Goal: Task Accomplishment & Management: Complete application form

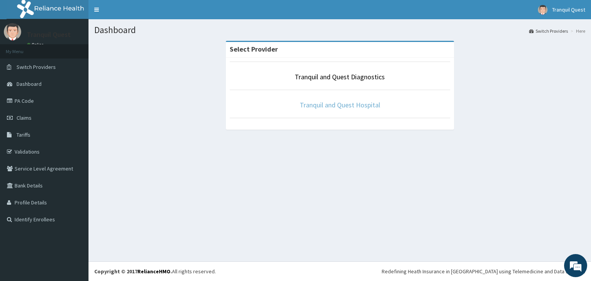
click at [335, 103] on link "Tranquil and Quest Hospital" at bounding box center [340, 104] width 80 height 9
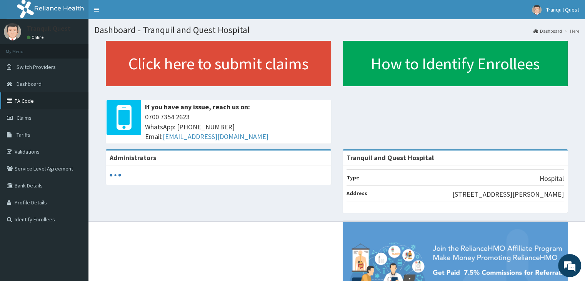
click at [34, 101] on link "PA Code" at bounding box center [44, 100] width 88 height 17
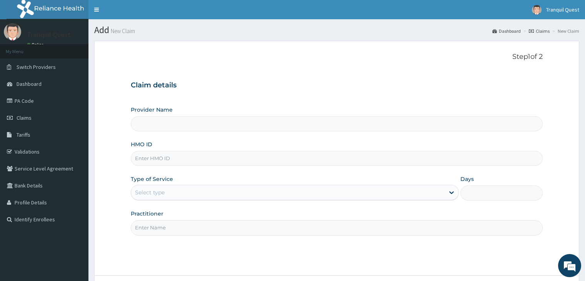
type input "Tranquil and Quest Hospital"
click at [243, 155] on input "HMO ID" at bounding box center [337, 158] width 412 height 15
type input "VHA/10052/A"
drag, startPoint x: 180, startPoint y: 207, endPoint x: 182, endPoint y: 196, distance: 11.0
click at [180, 204] on div "Provider Name Tranquil and Quest Hospital HMO ID VHA/10052/A Type of Service Se…" at bounding box center [337, 170] width 412 height 129
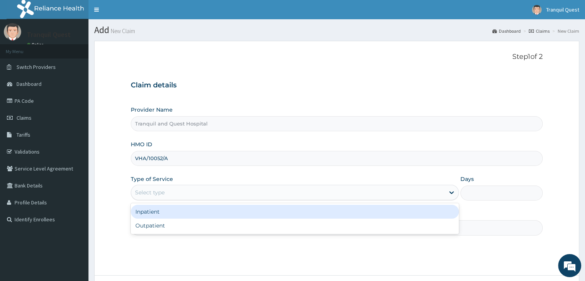
click at [182, 194] on div "Select type" at bounding box center [287, 192] width 313 height 12
drag, startPoint x: 179, startPoint y: 214, endPoint x: 176, endPoint y: 230, distance: 15.6
click at [178, 221] on div "Inpatient Outpatient" at bounding box center [295, 218] width 328 height 31
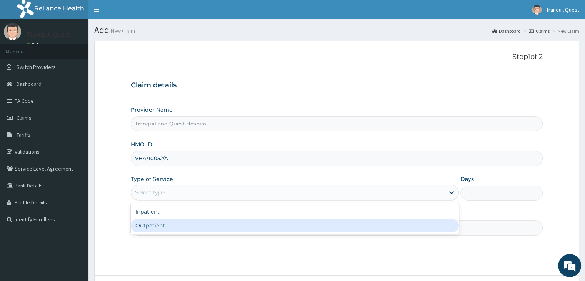
click at [175, 226] on div "Outpatient" at bounding box center [295, 225] width 328 height 14
type input "1"
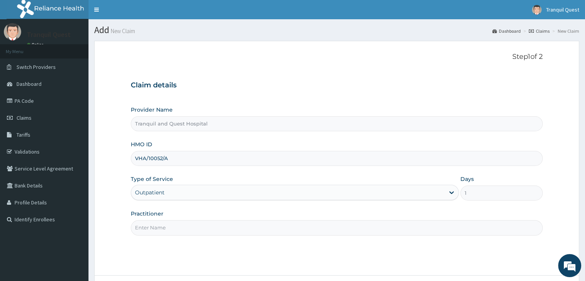
click at [180, 230] on input "Practitioner" at bounding box center [337, 227] width 412 height 15
type input "[PERSON_NAME] [PERSON_NAME]"
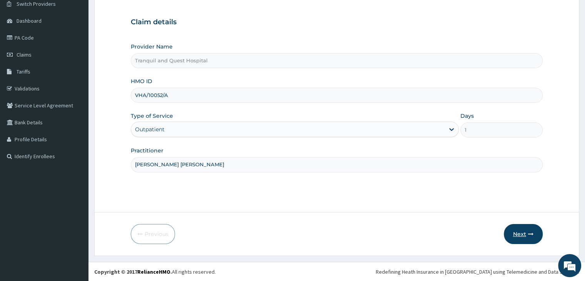
click at [530, 233] on icon "button" at bounding box center [530, 233] width 5 height 5
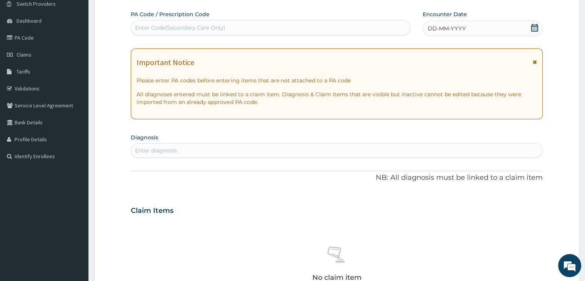
click at [254, 27] on div "Enter Code(Secondary Care Only)" at bounding box center [270, 28] width 279 height 12
paste input "PA/56F4E2"
type input "PA/56F4E2"
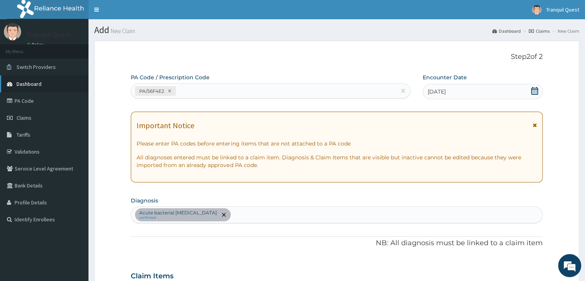
scroll to position [0, 0]
click at [28, 94] on link "PA Code" at bounding box center [44, 100] width 88 height 17
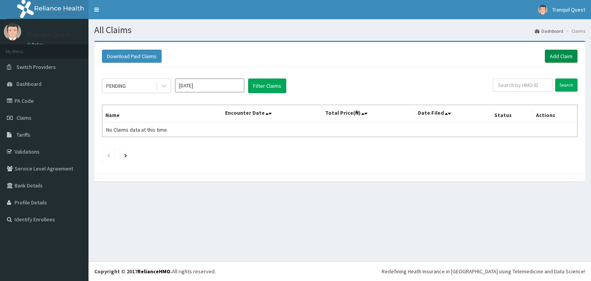
click at [572, 61] on link "Add Claim" at bounding box center [561, 56] width 33 height 13
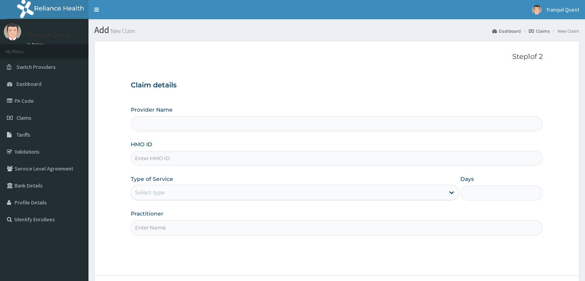
click at [185, 122] on input "Provider Name" at bounding box center [337, 123] width 412 height 15
click at [183, 161] on input "HMO ID" at bounding box center [337, 158] width 412 height 15
type input "Tranquil and Quest Hospital"
type input "VHA/10052/A"
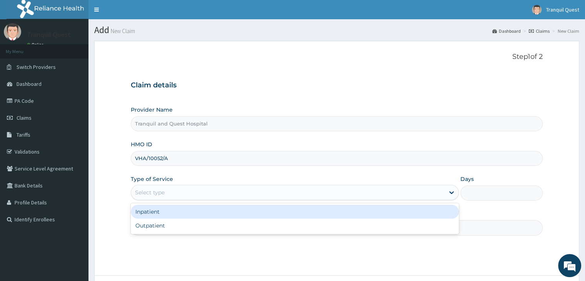
click at [174, 197] on div "Select type" at bounding box center [287, 192] width 313 height 12
click at [168, 216] on div "Inpatient" at bounding box center [295, 212] width 328 height 14
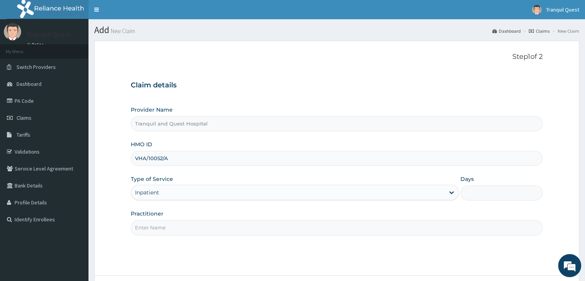
click at [167, 190] on div "Inpatient" at bounding box center [287, 192] width 313 height 12
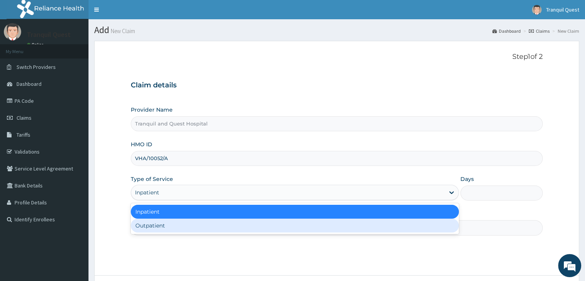
click at [165, 228] on div "Outpatient" at bounding box center [295, 225] width 328 height 14
type input "1"
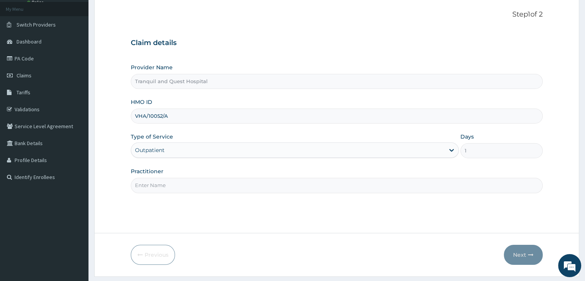
click at [183, 197] on div "Step 1 of 2 Claim details Provider Name Tranquil and Quest Hospital HMO ID VHA/…" at bounding box center [337, 115] width 412 height 211
click at [177, 186] on input "Practitioner" at bounding box center [337, 185] width 412 height 15
type input "[PERSON_NAME] [PERSON_NAME]"
click at [511, 252] on button "Next" at bounding box center [523, 255] width 39 height 20
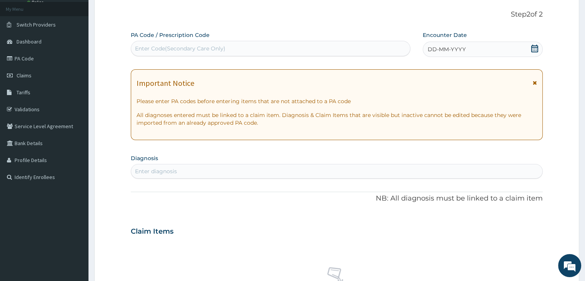
click at [198, 47] on div "Enter Code(Secondary Care Only)" at bounding box center [180, 49] width 90 height 8
paste input "PA/D71EAE"
type input "PA/D71EAE"
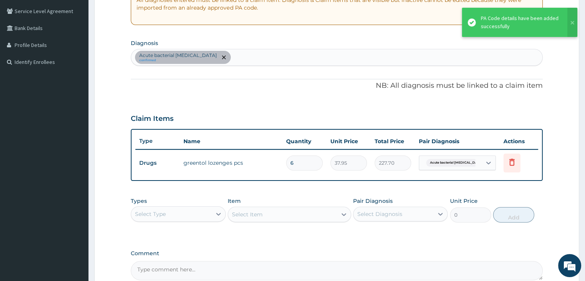
scroll to position [158, 0]
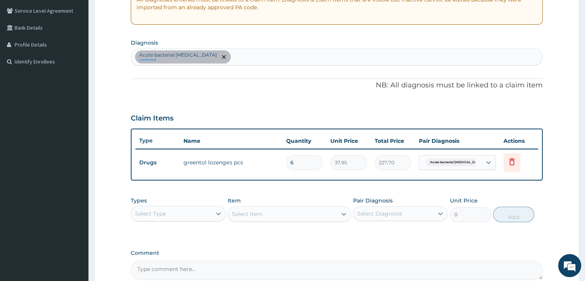
type input "0.00"
type input "9"
type input "341.55"
type input "0.00"
type input "6"
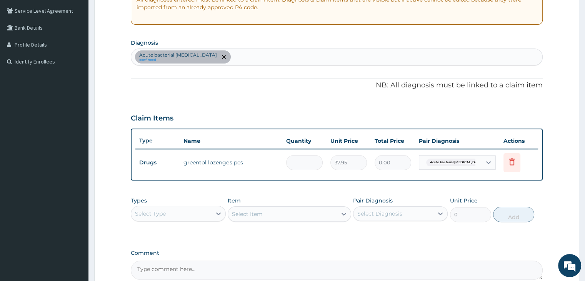
type input "227.70"
type input "0.00"
type input "9"
type input "341.55"
type input "9"
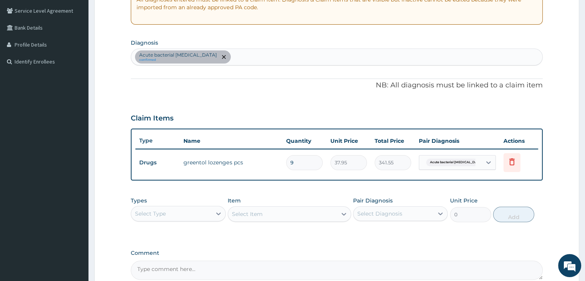
type input "0.00"
type input "6"
type input "227.70"
type input "6"
click at [328, 123] on div "Claim Items" at bounding box center [337, 117] width 412 height 20
